Goal: Information Seeking & Learning: Learn about a topic

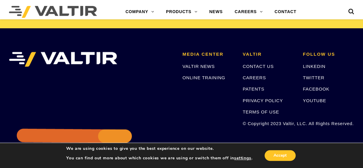
scroll to position [1291, 0]
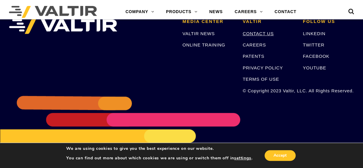
click at [257, 31] on link "CONTACT US" at bounding box center [257, 33] width 31 height 5
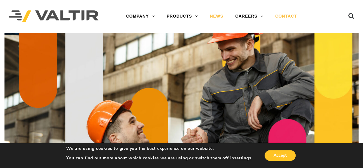
click at [216, 16] on link "NEWS" at bounding box center [216, 16] width 25 height 12
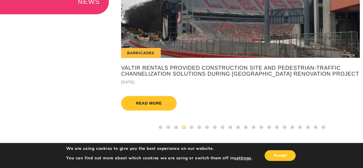
scroll to position [8, 0]
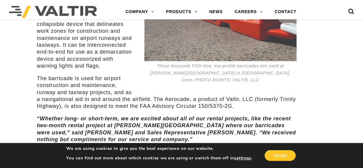
scroll to position [250, 0]
